Goal: Transaction & Acquisition: Purchase product/service

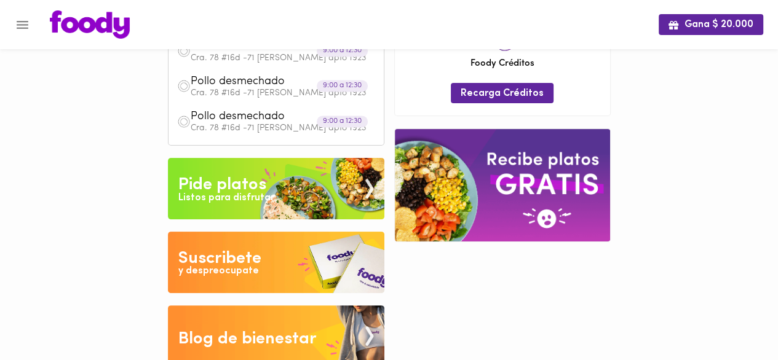
scroll to position [224, 0]
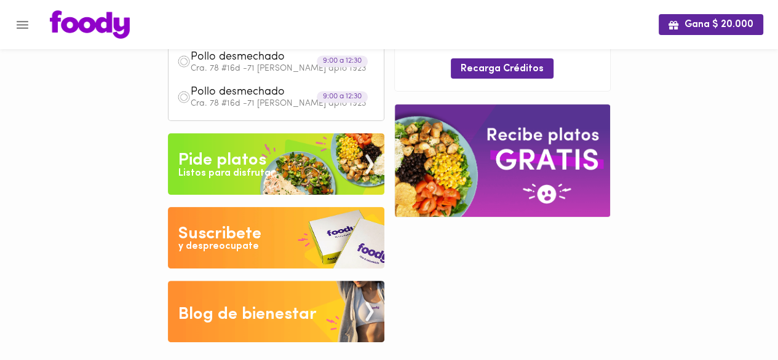
click at [543, 170] on img at bounding box center [502, 160] width 215 height 112
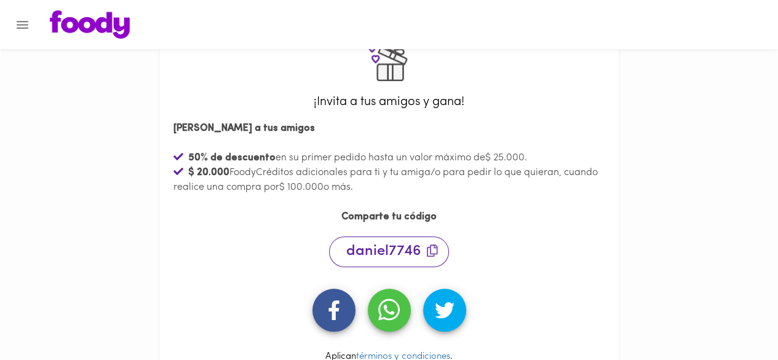
scroll to position [79, 0]
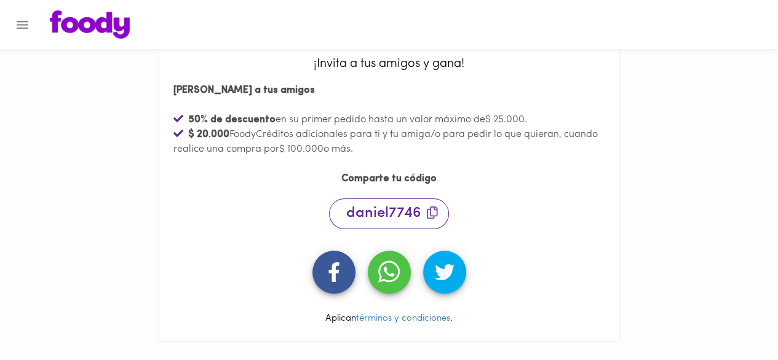
drag, startPoint x: 226, startPoint y: 131, endPoint x: 385, endPoint y: 151, distance: 160.4
click at [385, 151] on div "$ 20.000 FoodyCréditos adicionales para ti y tu amiga/o para pedir lo que quier…" at bounding box center [388, 142] width 431 height 30
click at [553, 158] on div "[PERSON_NAME] a tus amigos 50 % de descuento en su primer pedido hasta un valor…" at bounding box center [388, 133] width 441 height 112
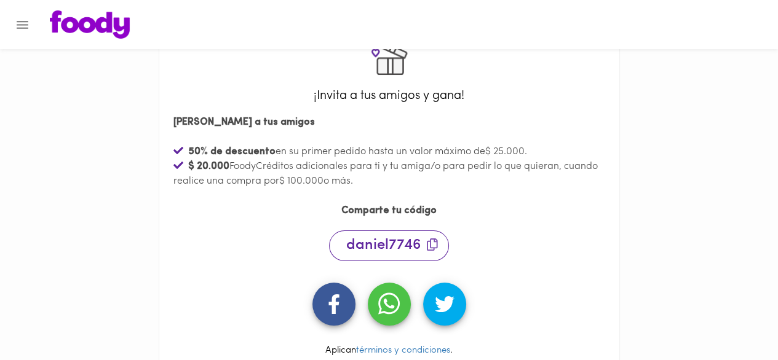
scroll to position [0, 0]
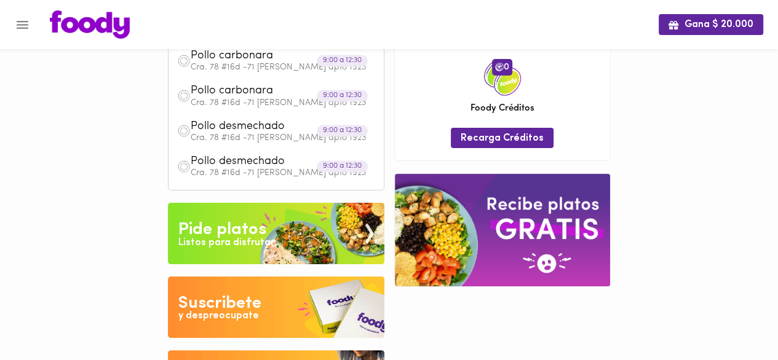
scroll to position [189, 0]
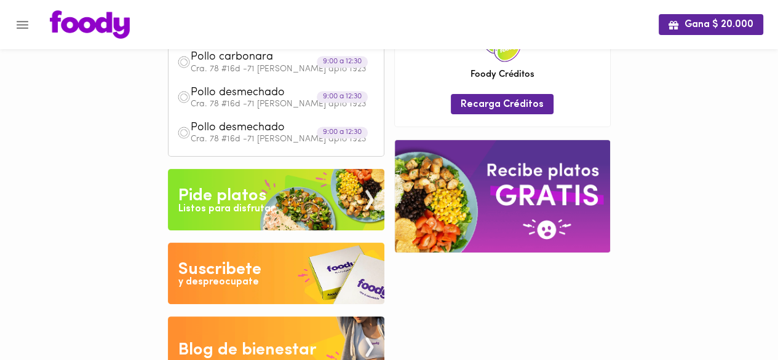
click at [263, 205] on div "Listos para disfrutar" at bounding box center [226, 209] width 96 height 14
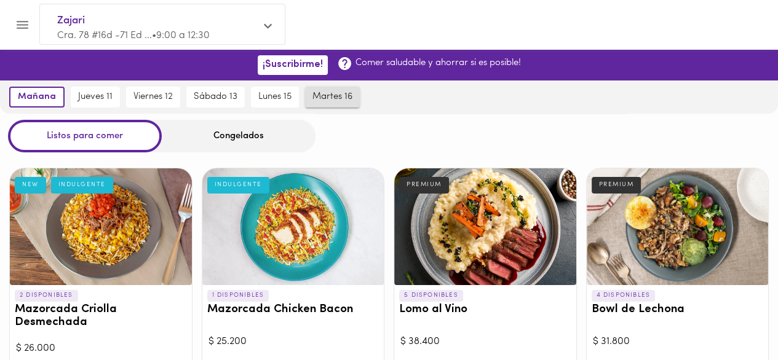
click at [326, 99] on span "martes 16" at bounding box center [332, 97] width 40 height 11
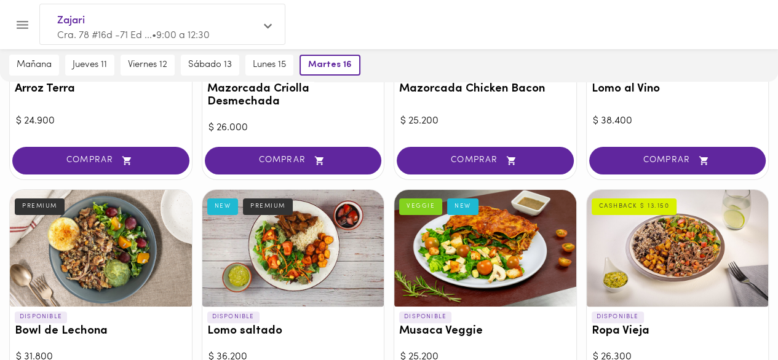
scroll to position [307, 0]
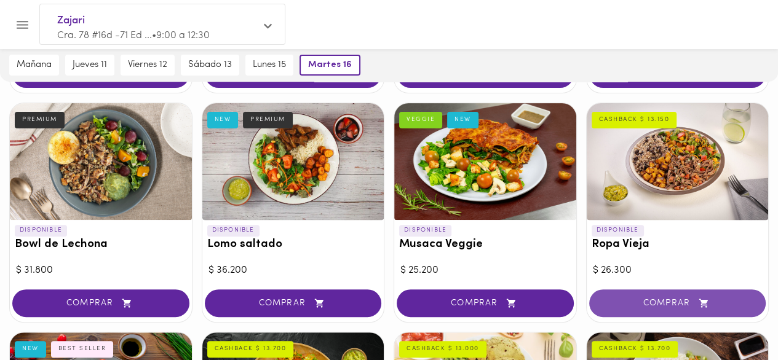
click at [686, 301] on span "COMPRAR" at bounding box center [677, 303] width 146 height 10
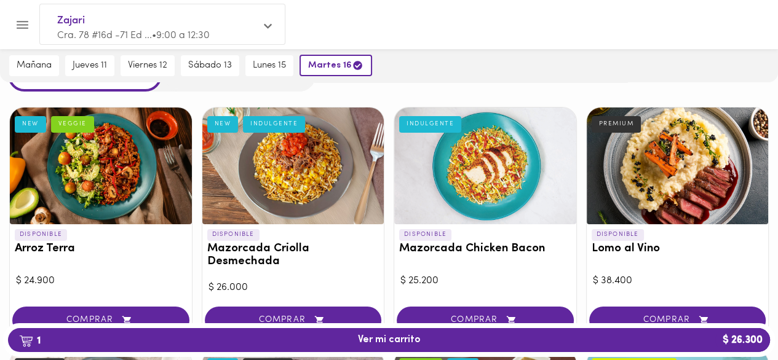
scroll to position [123, 0]
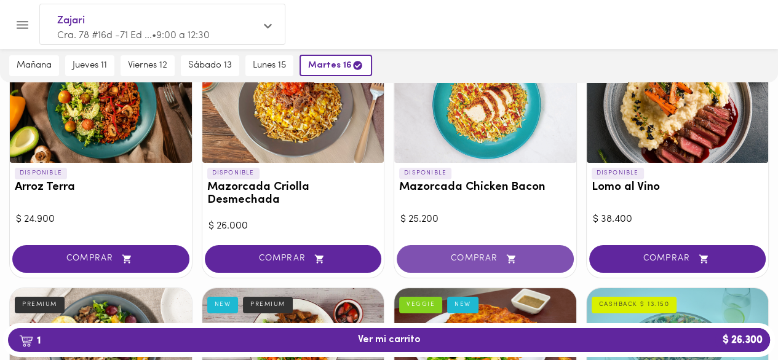
click at [485, 258] on span "COMPRAR" at bounding box center [485, 259] width 146 height 10
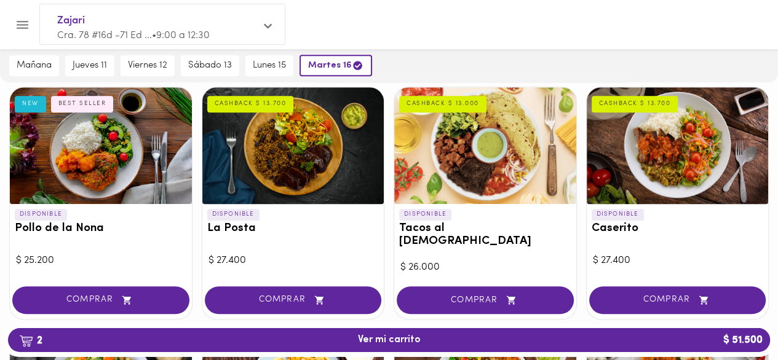
scroll to position [553, 0]
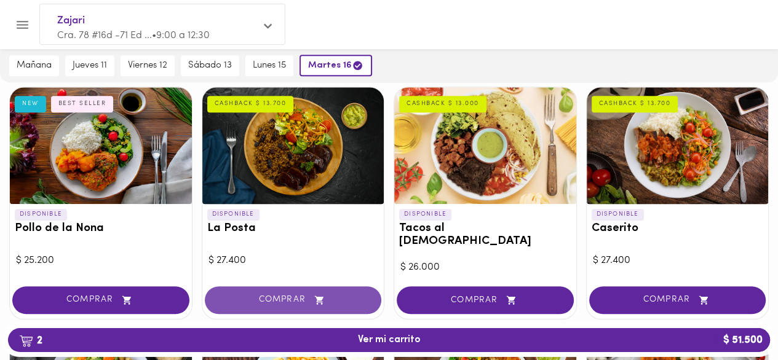
click at [335, 295] on span "COMPRAR" at bounding box center [293, 300] width 146 height 10
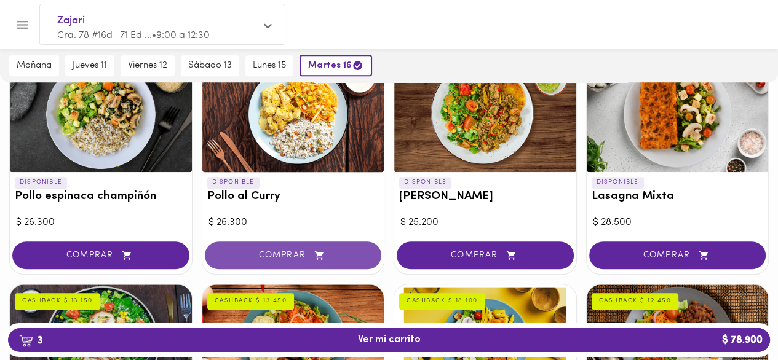
scroll to position [860, 0]
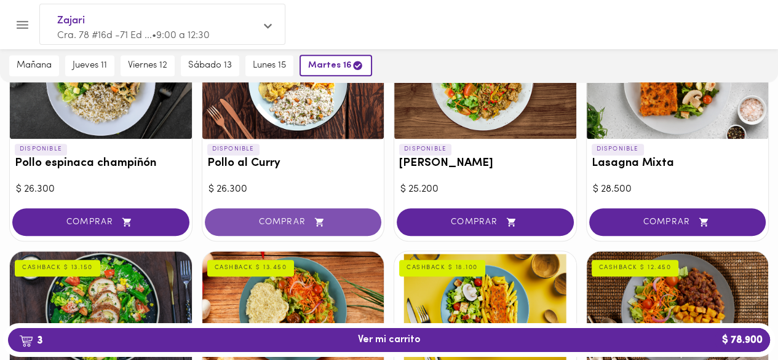
click at [272, 216] on button "COMPRAR" at bounding box center [293, 222] width 177 height 28
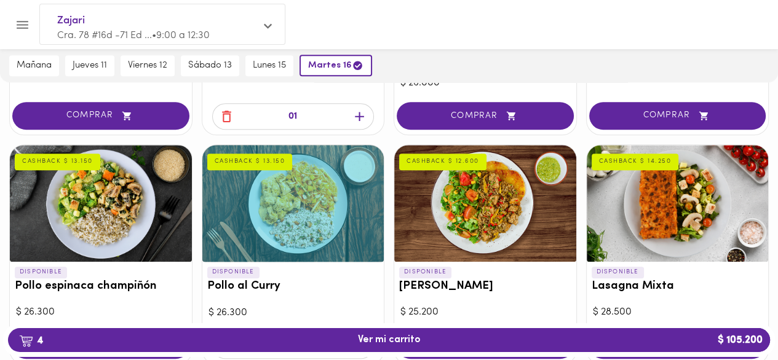
scroll to position [799, 0]
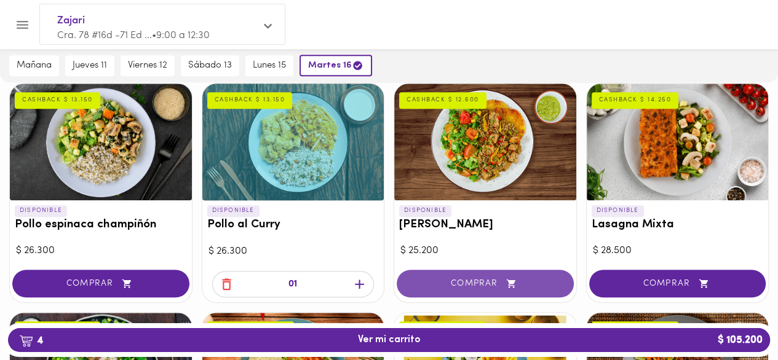
click at [470, 278] on span "COMPRAR" at bounding box center [485, 283] width 146 height 10
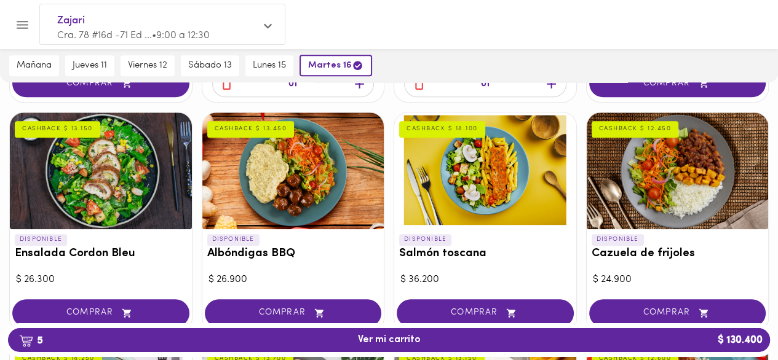
scroll to position [1045, 0]
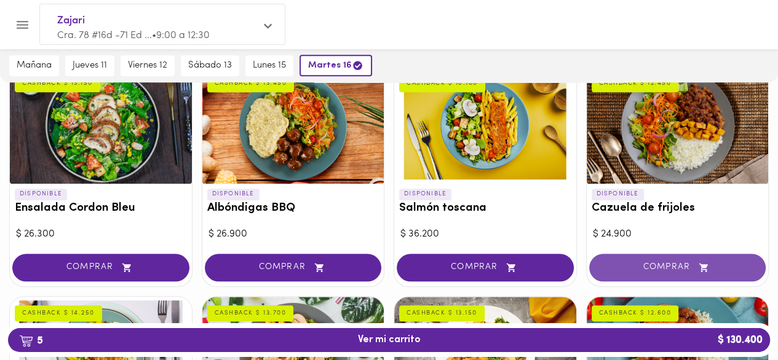
click at [671, 262] on span "COMPRAR" at bounding box center [677, 267] width 146 height 10
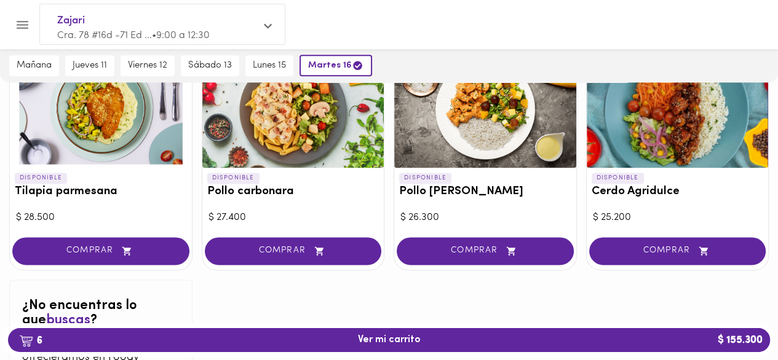
scroll to position [1229, 0]
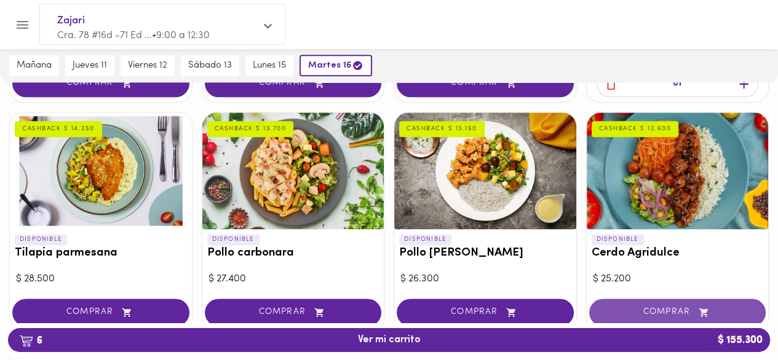
click at [648, 307] on span "COMPRAR" at bounding box center [677, 312] width 146 height 10
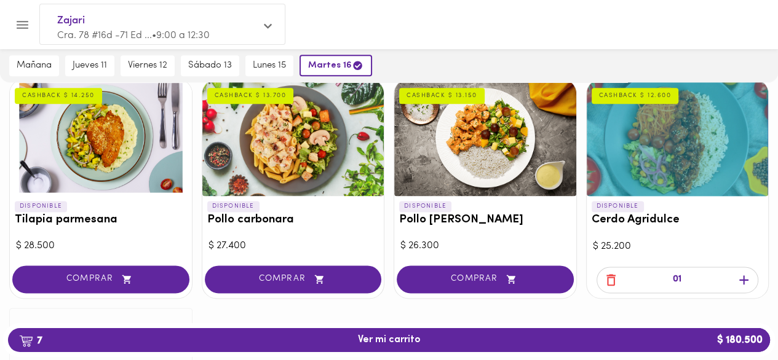
scroll to position [1291, 0]
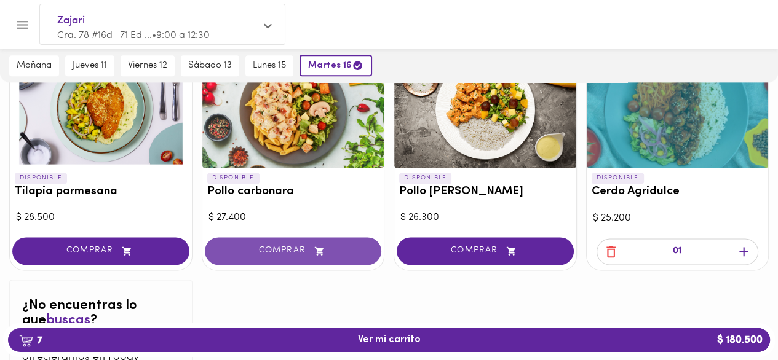
click at [302, 246] on span "COMPRAR" at bounding box center [293, 251] width 146 height 10
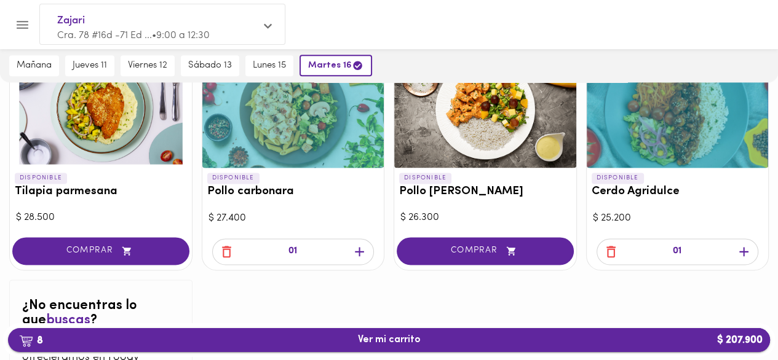
click at [350, 337] on span "8 Ver mi carrito $ 207.900" at bounding box center [389, 340] width 742 height 12
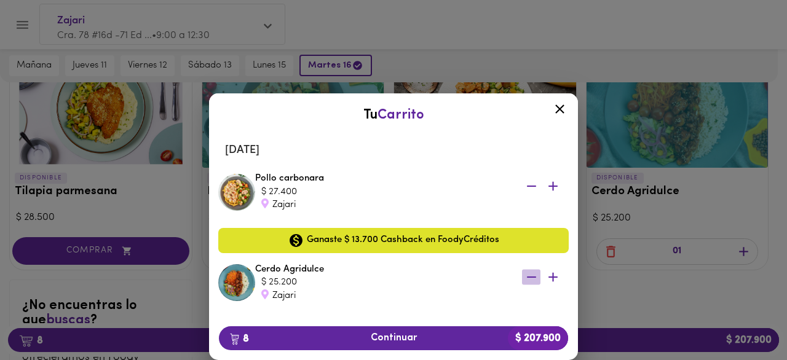
click at [527, 277] on icon "button" at bounding box center [531, 277] width 9 height 1
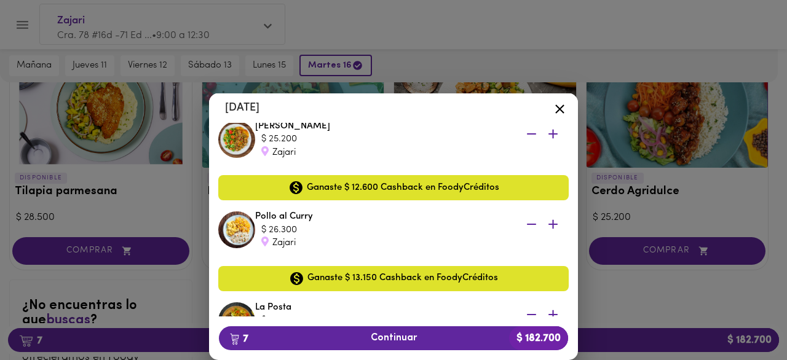
scroll to position [307, 0]
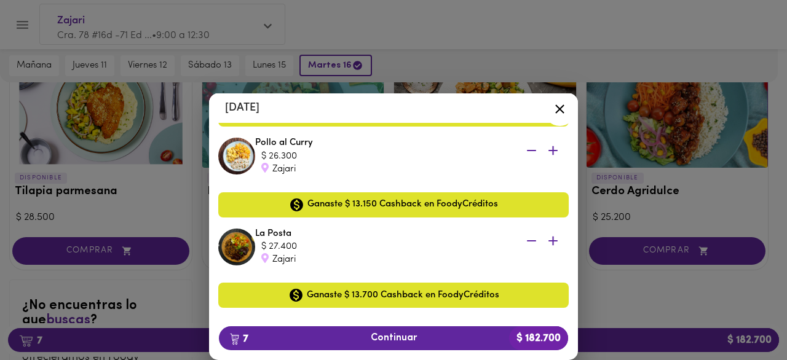
click at [524, 152] on icon "button" at bounding box center [531, 150] width 15 height 15
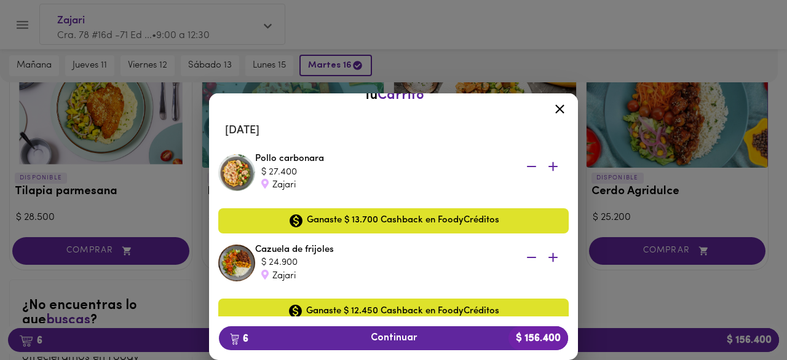
scroll to position [0, 0]
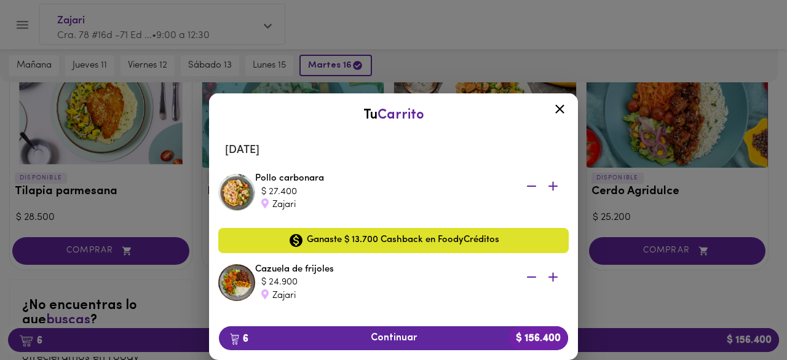
click at [559, 111] on icon at bounding box center [559, 108] width 15 height 15
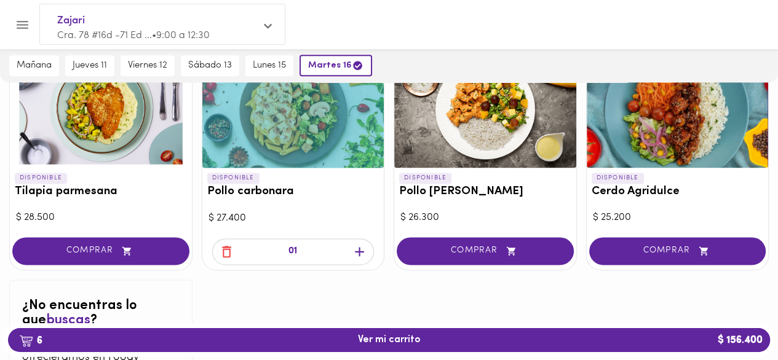
click at [25, 25] on icon "Menu" at bounding box center [23, 25] width 12 height 8
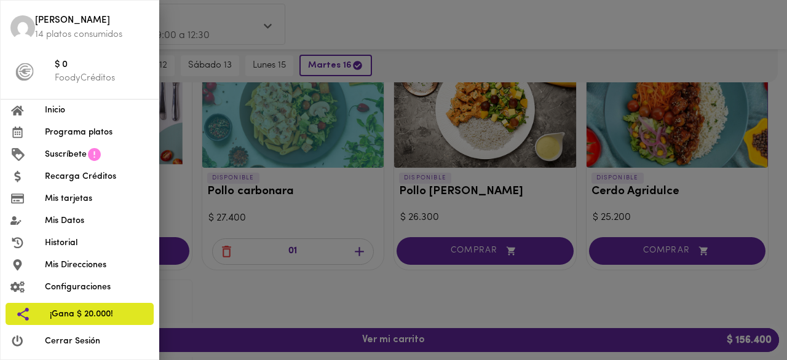
click at [41, 21] on span "[PERSON_NAME]" at bounding box center [92, 21] width 114 height 14
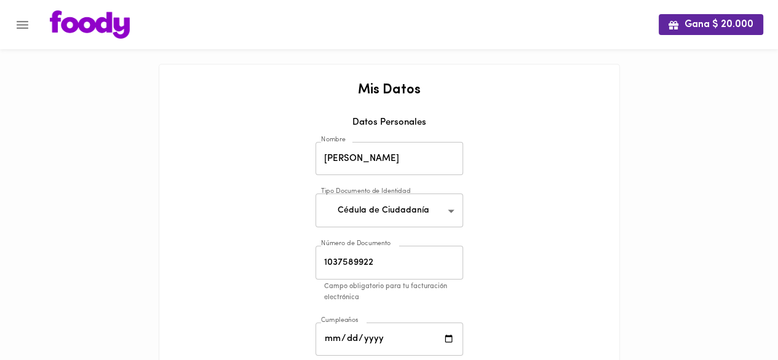
click at [20, 20] on icon "Menu" at bounding box center [22, 24] width 15 height 15
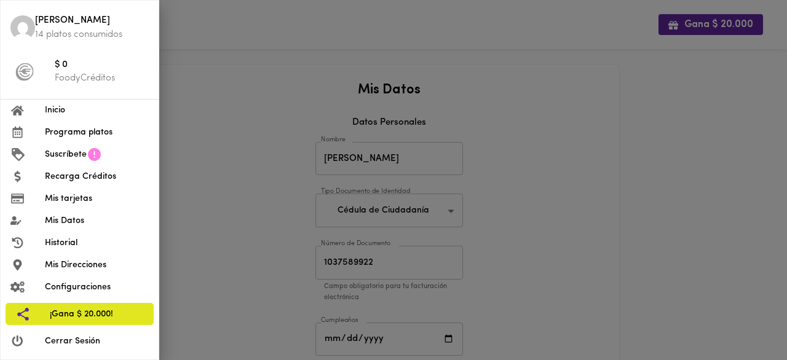
click at [68, 116] on span "Inicio" at bounding box center [97, 110] width 104 height 13
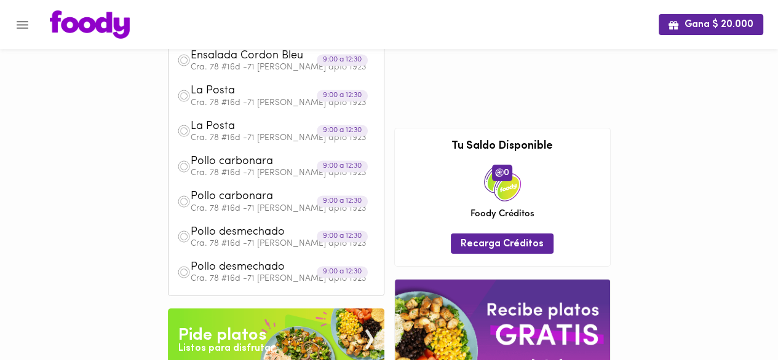
scroll to position [40, 0]
